Goal: Task Accomplishment & Management: Manage account settings

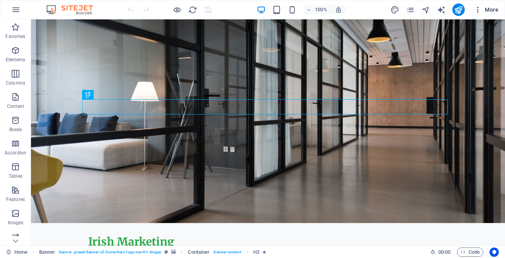
click at [487, 8] on span "More" at bounding box center [486, 10] width 24 height 8
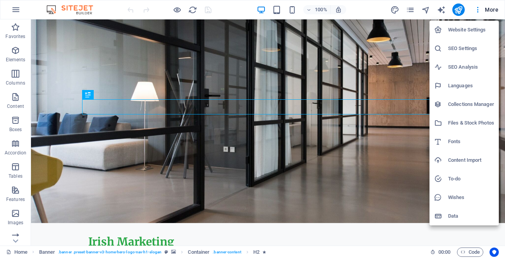
click at [462, 106] on h6 "Collections Manager" at bounding box center [471, 104] width 46 height 9
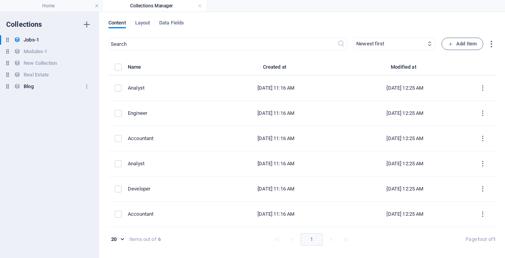
click at [32, 84] on h6 "Blog" at bounding box center [29, 86] width 10 height 9
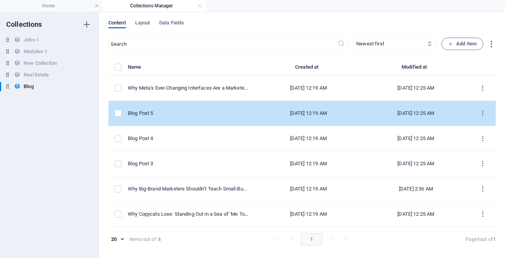
click at [146, 113] on div "Blog Post 5" at bounding box center [188, 113] width 121 height 7
select select "Sales"
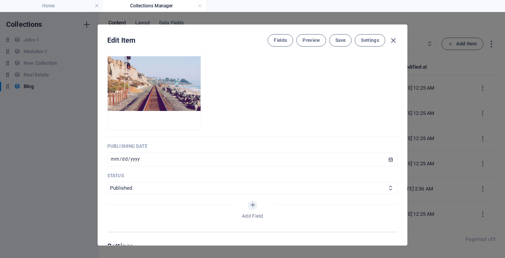
scroll to position [349, 0]
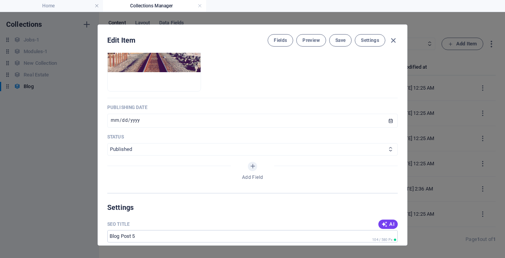
click at [125, 149] on select "Published Draft" at bounding box center [252, 149] width 290 height 12
select select "Draft"
click at [107, 143] on select "Published Draft" at bounding box center [252, 149] width 290 height 12
click at [341, 39] on span "Save" at bounding box center [340, 40] width 10 height 6
click at [392, 41] on icon "button" at bounding box center [393, 40] width 9 height 9
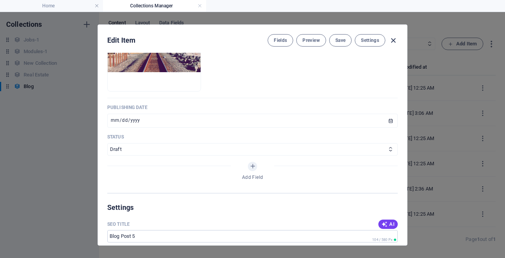
type input "[DATE]"
type input "blog-post-5"
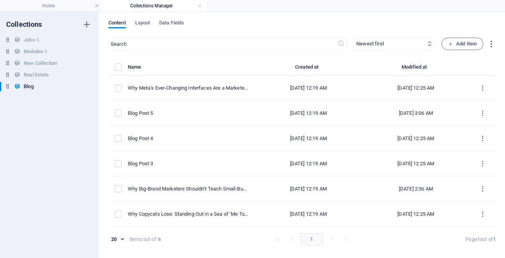
scroll to position [0, 0]
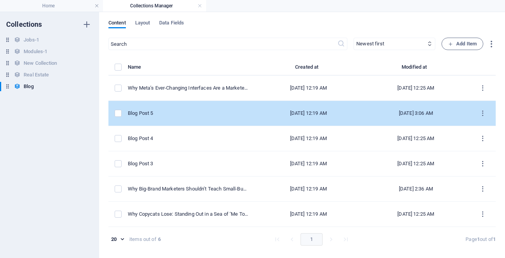
click at [136, 111] on div "Blog Post 5" at bounding box center [188, 113] width 121 height 7
select select "Sales"
select select "Draft"
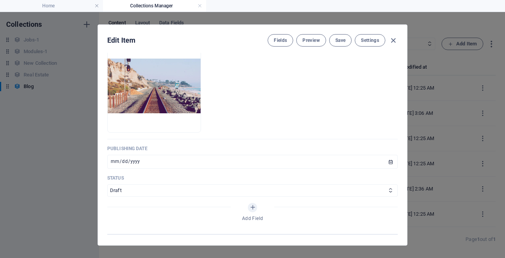
scroll to position [310, 0]
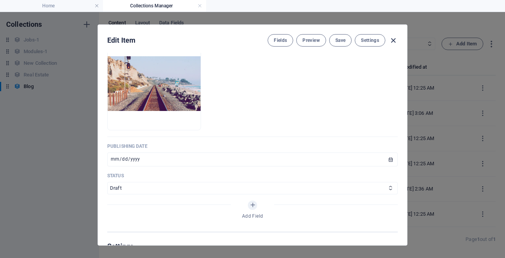
click at [394, 42] on icon "button" at bounding box center [393, 40] width 9 height 9
type input "[DATE]"
type input "blog-post-5"
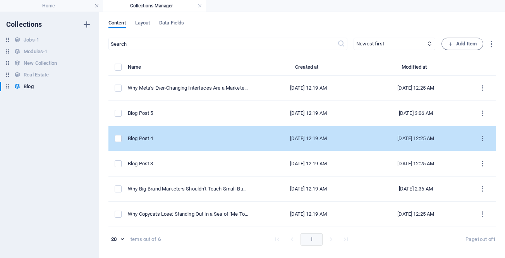
click at [150, 137] on div "Blog Post 4" at bounding box center [188, 138] width 121 height 7
select select "Marketing"
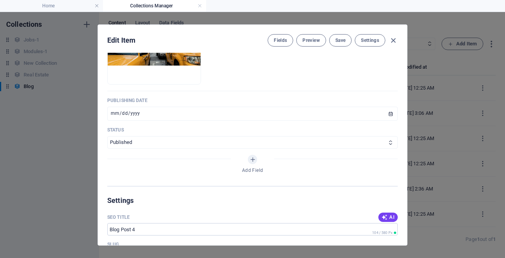
scroll to position [349, 0]
click at [131, 141] on select "Published Draft" at bounding box center [252, 141] width 290 height 12
select select "Draft"
click at [107, 135] on select "Published Draft" at bounding box center [252, 141] width 290 height 12
click at [340, 41] on span "Save" at bounding box center [340, 40] width 10 height 6
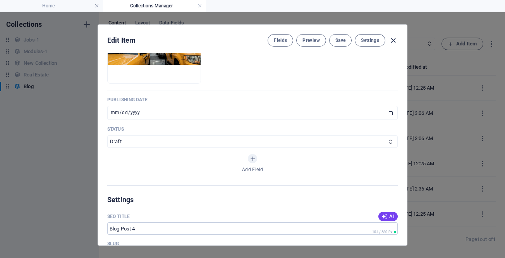
click at [393, 40] on icon "button" at bounding box center [393, 40] width 9 height 9
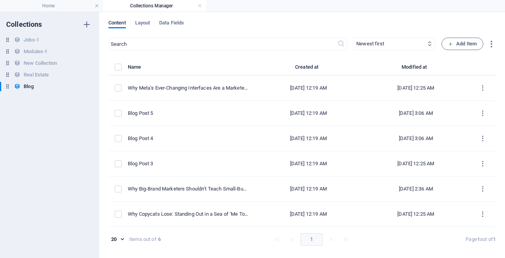
type input "[DATE]"
type input "blog-post-4"
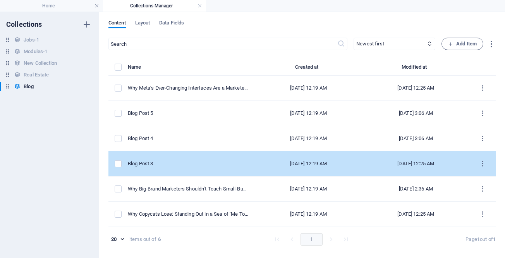
click at [141, 165] on div "Blog Post 3" at bounding box center [188, 163] width 121 height 7
select select "Marketing"
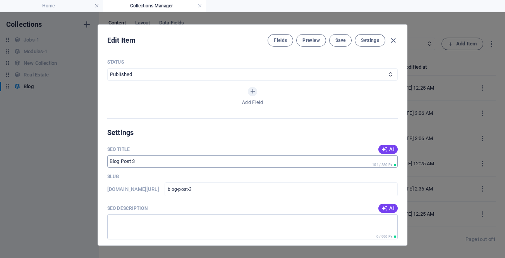
scroll to position [426, 0]
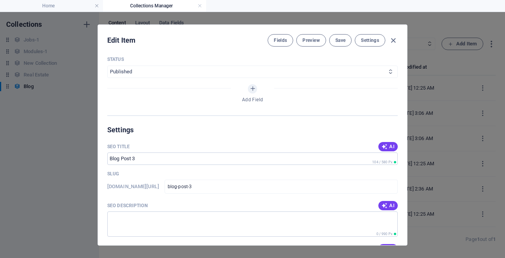
click at [148, 71] on select "Published Draft" at bounding box center [252, 71] width 290 height 12
select select "Draft"
click at [107, 65] on select "Published Draft" at bounding box center [252, 71] width 290 height 12
click at [337, 39] on span "Save" at bounding box center [340, 40] width 10 height 6
click at [390, 38] on icon "button" at bounding box center [393, 40] width 9 height 9
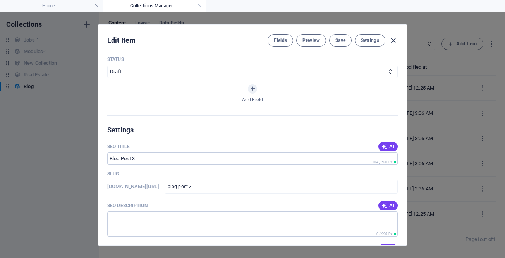
type input "[DATE]"
type input "blog-post-3"
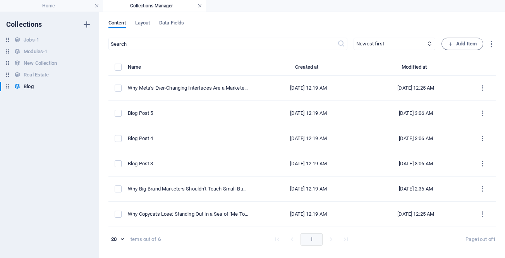
click at [198, 6] on link at bounding box center [200, 5] width 5 height 7
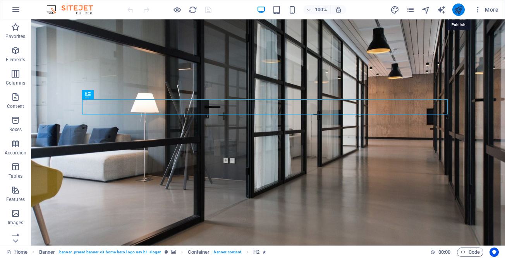
click at [460, 10] on icon "publish" at bounding box center [458, 9] width 9 height 9
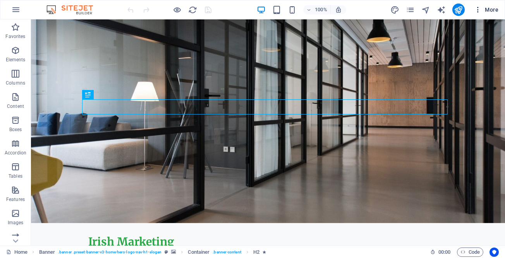
click at [487, 7] on span "More" at bounding box center [486, 10] width 24 height 8
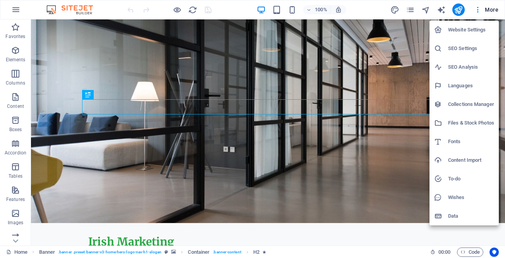
click at [462, 103] on h6 "Collections Manager" at bounding box center [471, 104] width 46 height 9
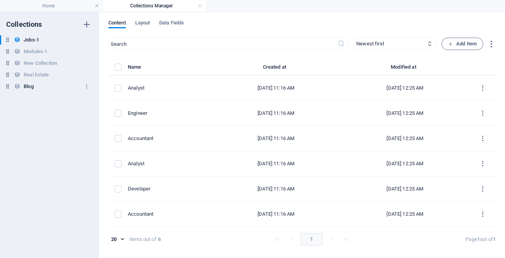
click at [29, 86] on h6 "Blog" at bounding box center [29, 86] width 10 height 9
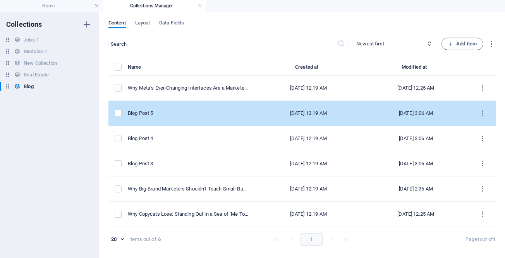
click at [141, 112] on div "Blog Post 5" at bounding box center [188, 113] width 121 height 7
select select "Sales"
select select "Draft"
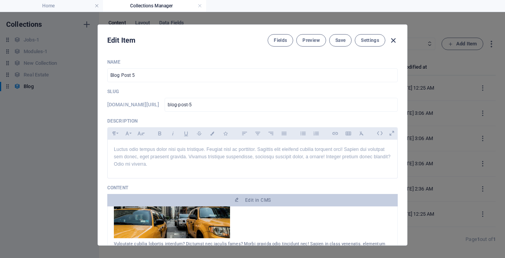
click at [391, 41] on icon "button" at bounding box center [393, 40] width 9 height 9
type input "[DATE]"
type input "blog-post-5"
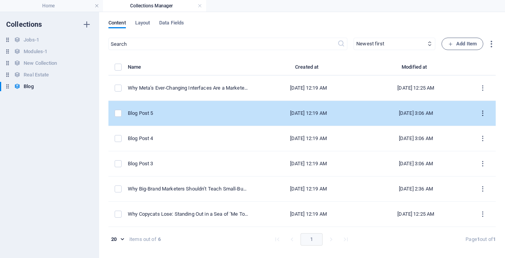
click at [481, 115] on icon "items list" at bounding box center [482, 113] width 7 height 7
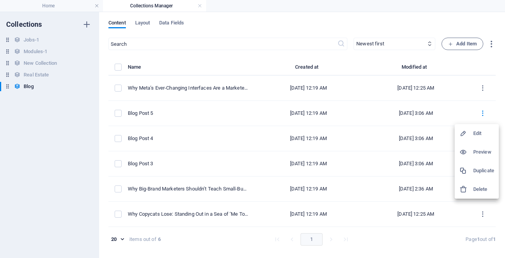
click at [432, 21] on div at bounding box center [252, 129] width 505 height 258
